Goal: Task Accomplishment & Management: Manage account settings

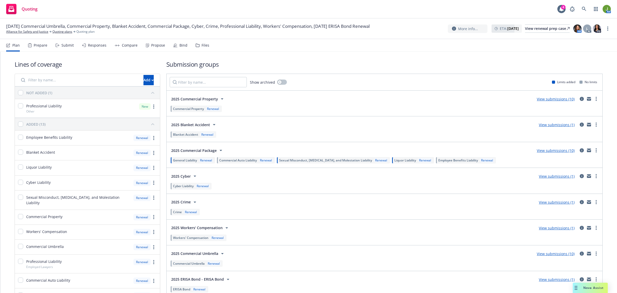
scroll to position [60, 0]
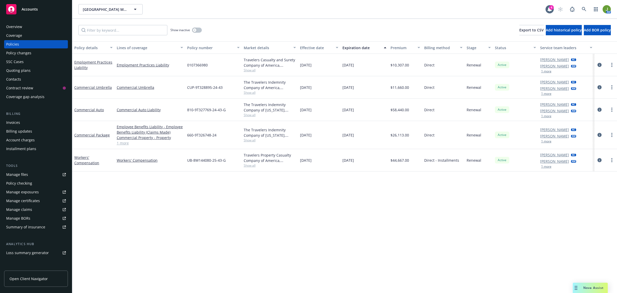
drag, startPoint x: 37, startPoint y: 10, endPoint x: 59, endPoint y: 10, distance: 21.9
click at [37, 10] on span "Accounts" at bounding box center [30, 9] width 16 height 4
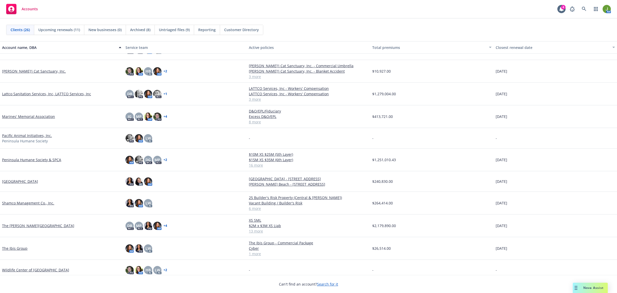
scroll to position [328, 0]
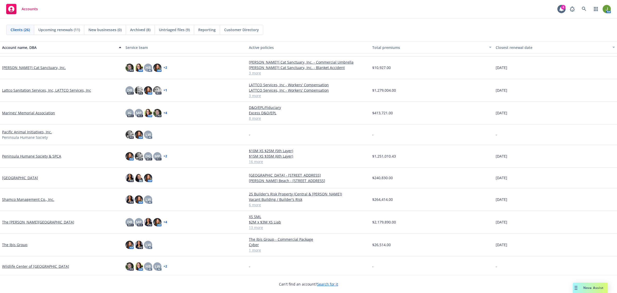
click at [21, 222] on link "The Harker School" at bounding box center [38, 221] width 72 height 5
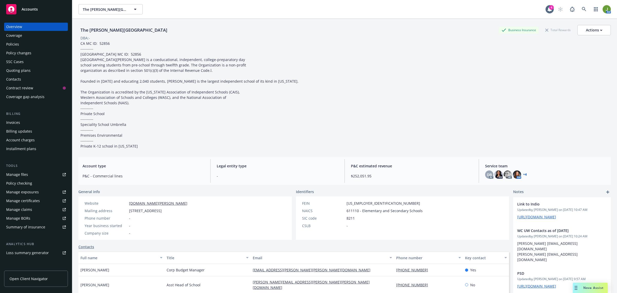
click at [34, 176] on link "Manage files" at bounding box center [36, 174] width 64 height 8
click at [25, 175] on div "Manage files" at bounding box center [17, 174] width 22 height 8
click at [23, 177] on div "Manage files" at bounding box center [17, 174] width 22 height 8
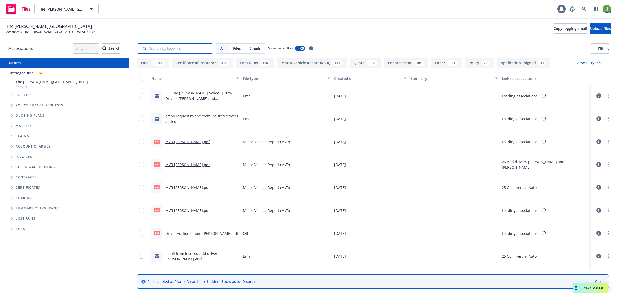
click at [183, 48] on input "Search by keyword..." at bounding box center [175, 48] width 76 height 10
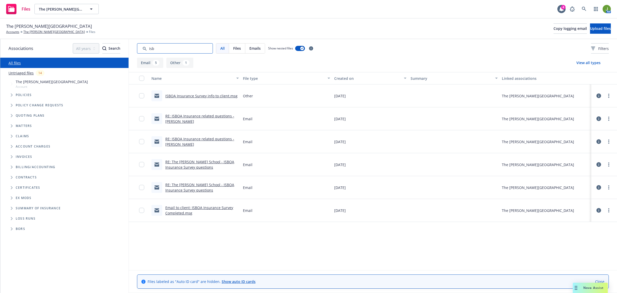
type input "isb"
click at [210, 183] on link "RE: The Harker School - ISBOA Insurance Survey questions" at bounding box center [199, 187] width 69 height 10
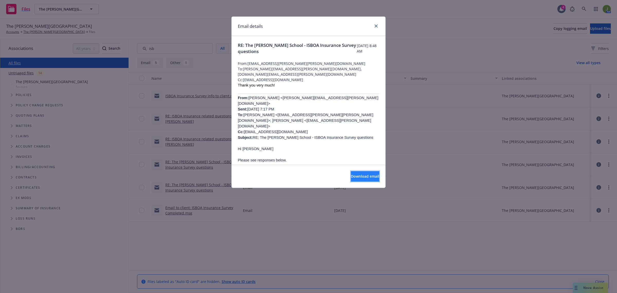
click at [358, 179] on button "Download email" at bounding box center [365, 176] width 28 height 10
click at [379, 26] on div "Email details" at bounding box center [309, 26] width 154 height 19
click at [370, 27] on div "Email details" at bounding box center [309, 26] width 154 height 19
click at [379, 25] on div "Email details" at bounding box center [309, 26] width 154 height 19
click at [376, 28] on link "close" at bounding box center [376, 26] width 6 height 6
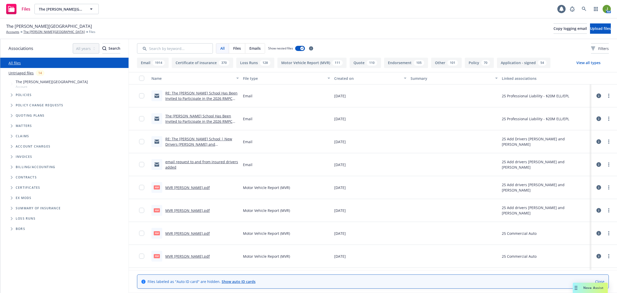
click at [153, 50] on input "Search by keyword..." at bounding box center [175, 48] width 76 height 10
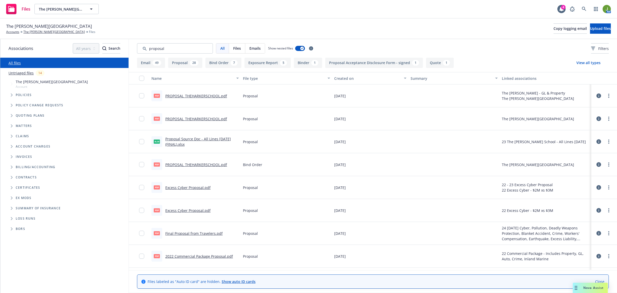
type input "proposal"
click at [350, 80] on div "Created on" at bounding box center [367, 78] width 66 height 5
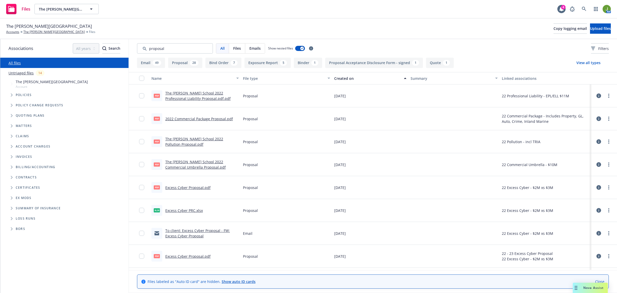
click at [350, 79] on div "Created on" at bounding box center [367, 78] width 66 height 5
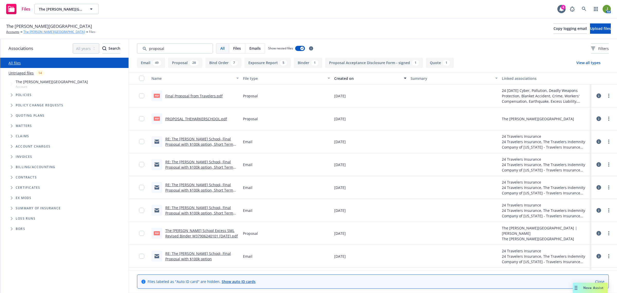
click at [43, 32] on link "The Harker School" at bounding box center [53, 32] width 61 height 5
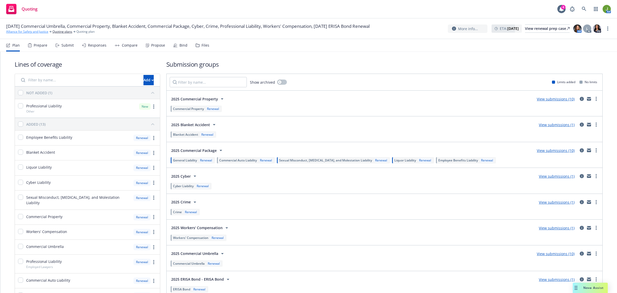
click at [37, 32] on link "Alliance for Safety and Justice" at bounding box center [27, 31] width 42 height 5
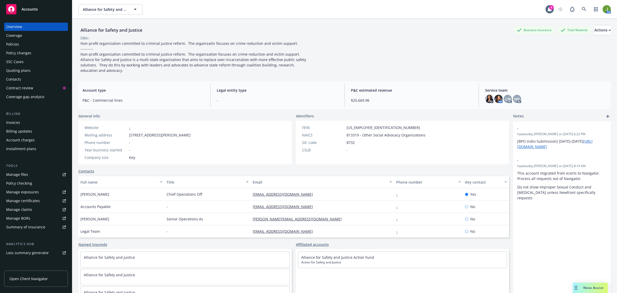
click at [22, 42] on div "Policies" at bounding box center [36, 44] width 60 height 8
